Goal: Entertainment & Leisure: Consume media (video, audio)

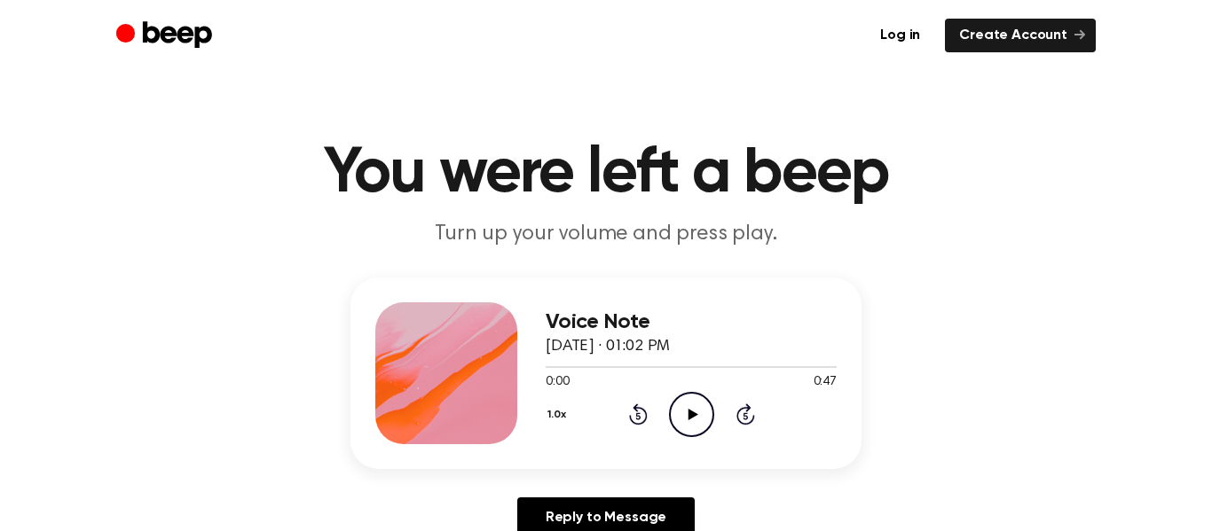
click at [554, 415] on button "1.0x" at bounding box center [560, 415] width 28 height 30
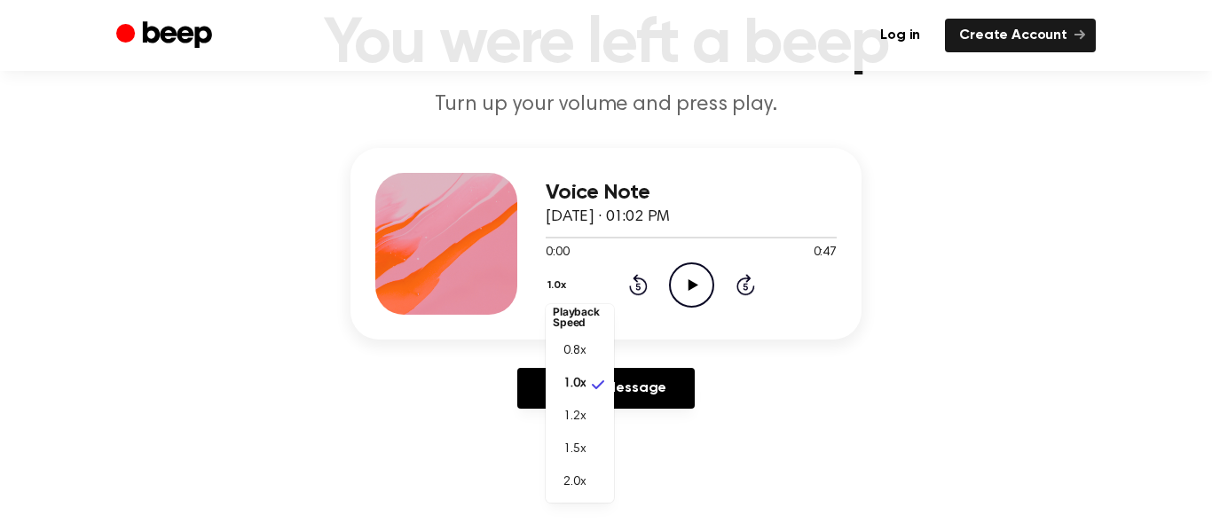
scroll to position [135, 0]
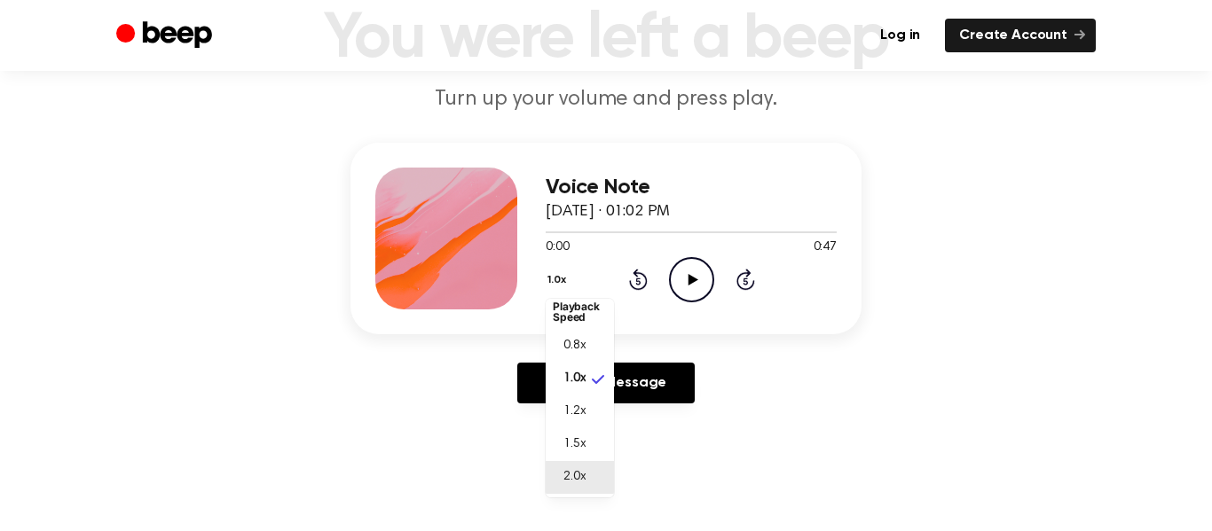
click at [564, 486] on span "2.0x" at bounding box center [574, 477] width 22 height 19
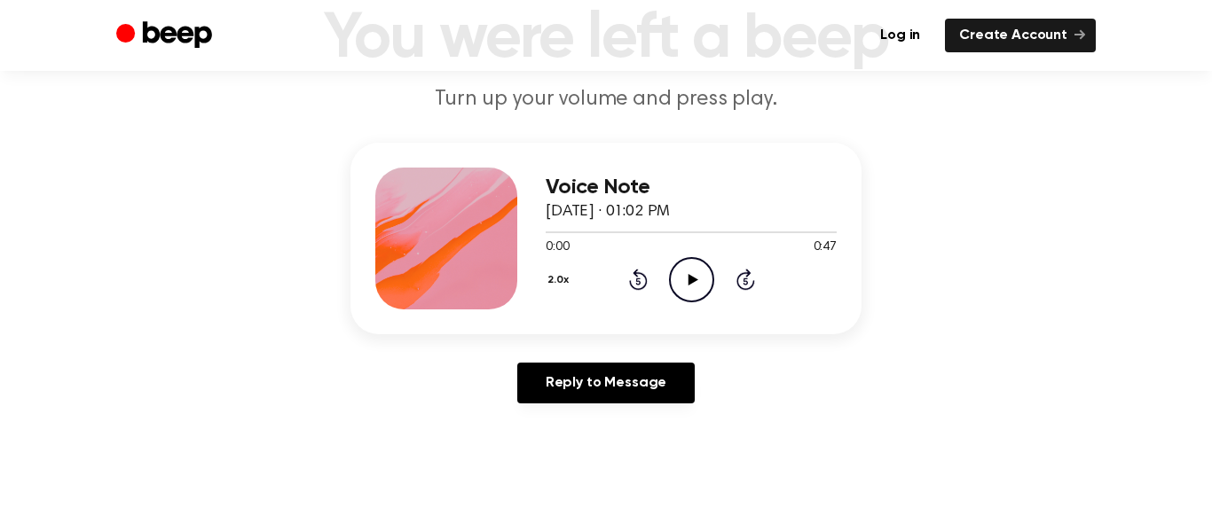
click at [700, 271] on icon "Play Audio" at bounding box center [691, 279] width 45 height 45
click at [550, 281] on button "2.0x" at bounding box center [561, 280] width 30 height 30
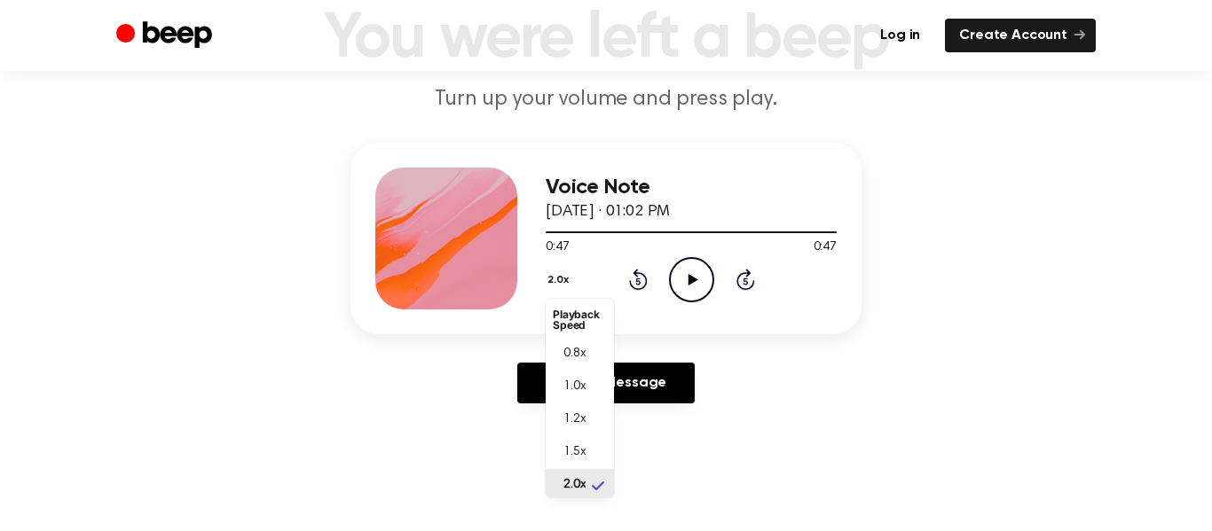
scroll to position [4, 0]
click at [566, 343] on span "0.8x" at bounding box center [574, 350] width 22 height 19
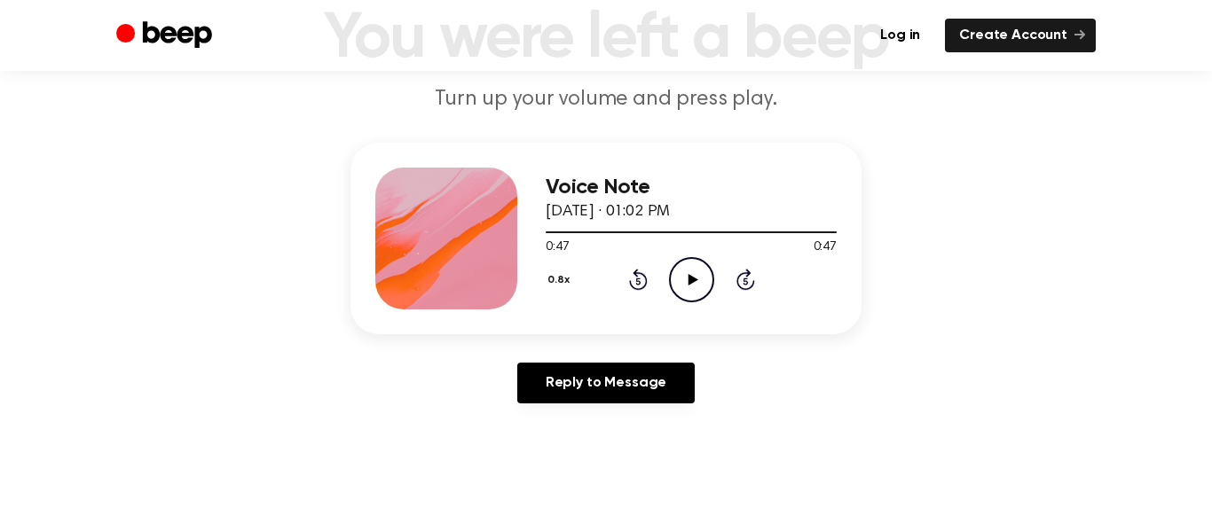
click at [687, 273] on icon "Play Audio" at bounding box center [691, 279] width 45 height 45
click at [688, 271] on icon "Pause Audio" at bounding box center [691, 279] width 45 height 45
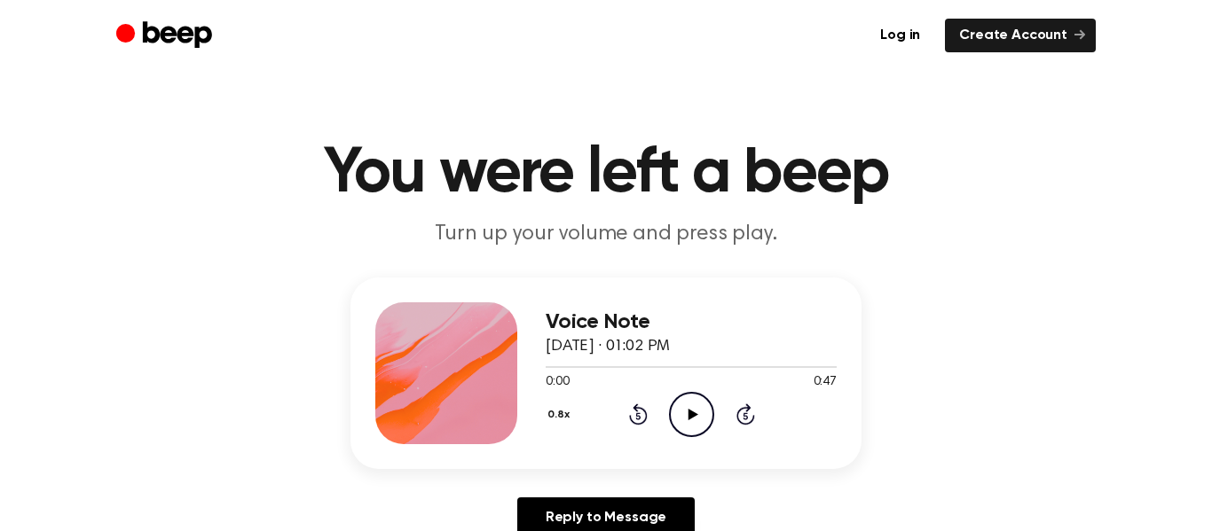
click at [682, 428] on icon "Play Audio" at bounding box center [691, 414] width 45 height 45
click at [558, 416] on button "0.8x" at bounding box center [561, 415] width 31 height 30
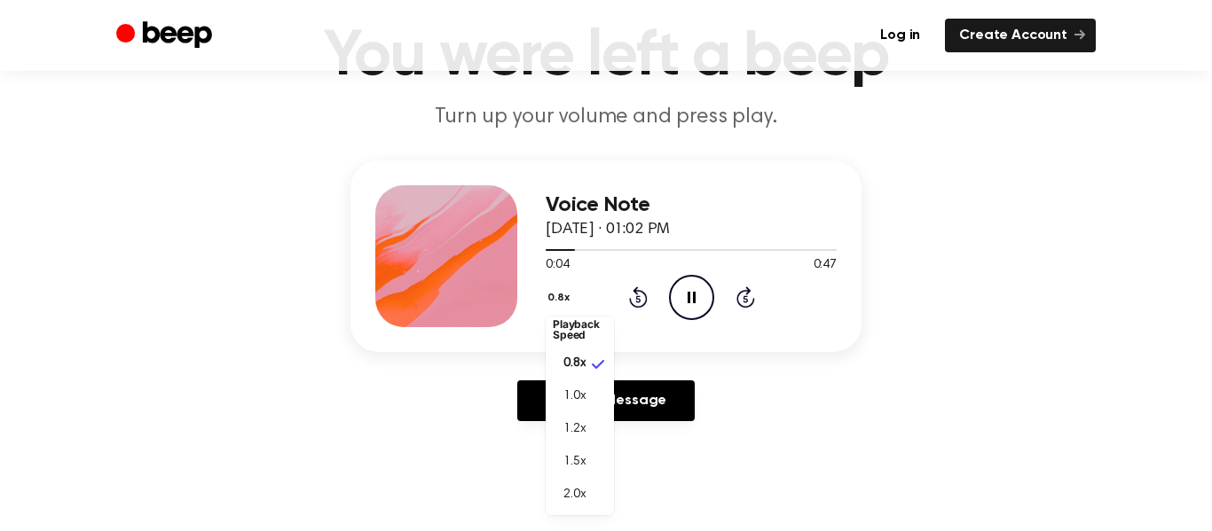
scroll to position [120, 0]
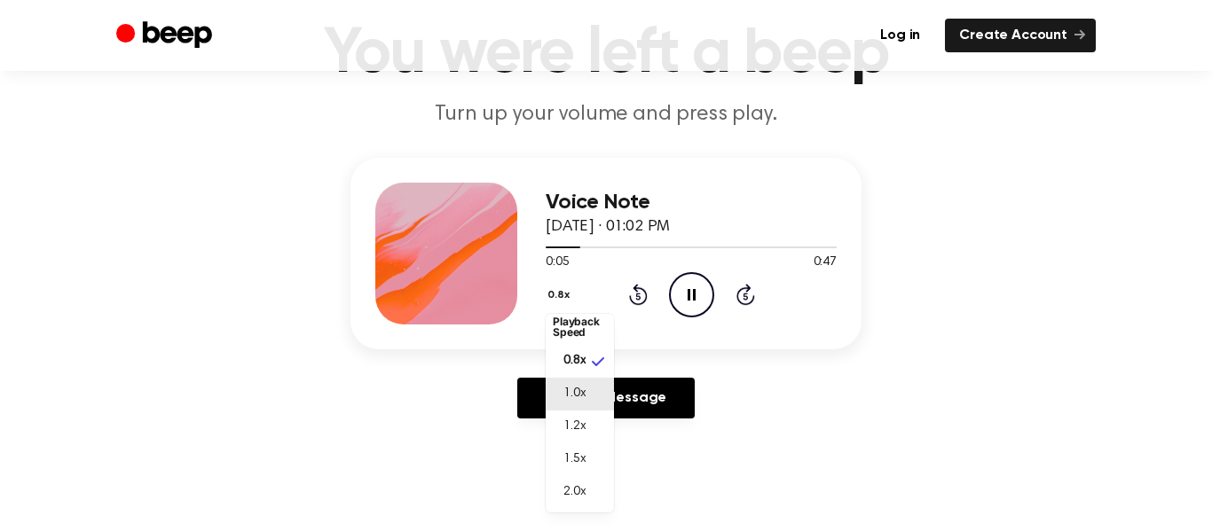
click at [570, 391] on span "1.0x" at bounding box center [574, 394] width 22 height 19
click at [549, 293] on button "1.0x" at bounding box center [560, 295] width 28 height 30
click at [562, 506] on li "2.0x" at bounding box center [580, 500] width 68 height 33
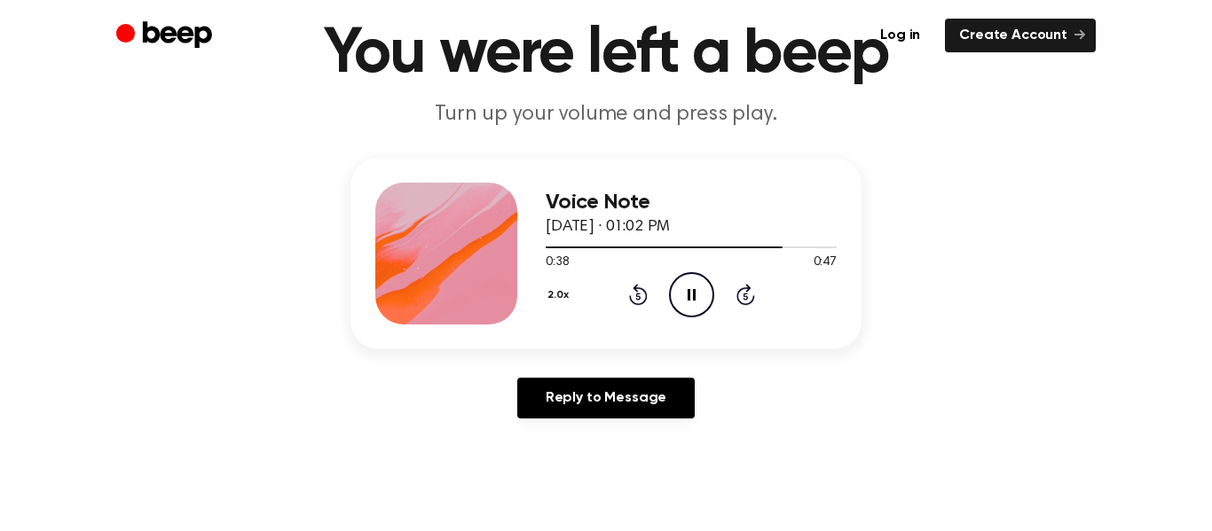
scroll to position [0, 0]
